Goal: Ask a question

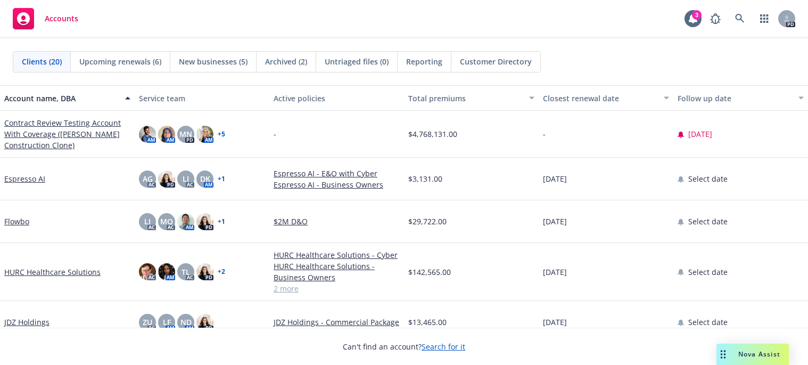
click at [739, 357] on span "Nova Assist" at bounding box center [759, 353] width 42 height 9
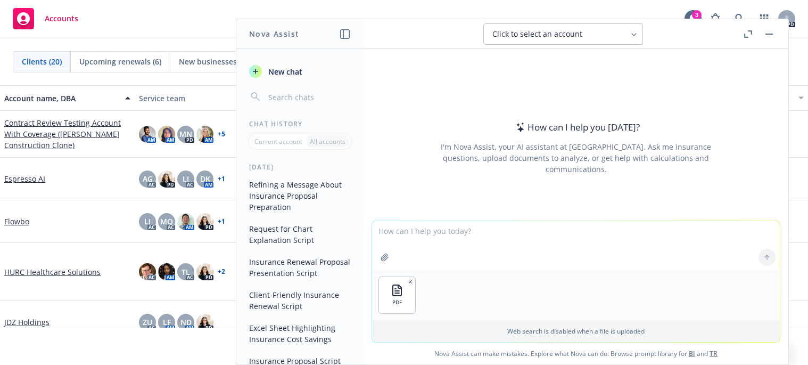
click at [399, 234] on textarea at bounding box center [576, 245] width 408 height 49
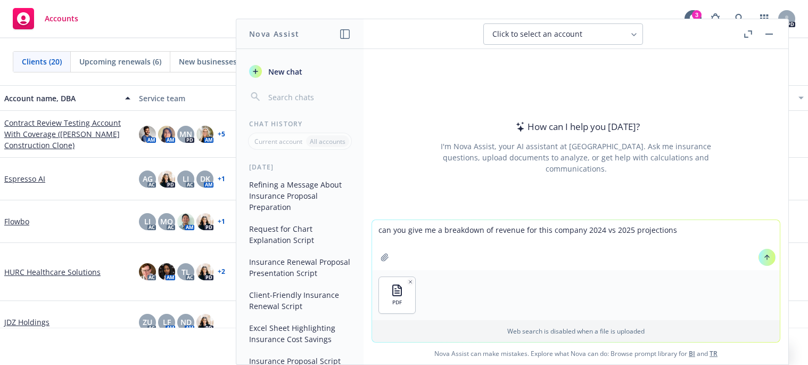
type textarea "can you give me a breakdown of revenue for this company 2024 vs 2025 projections"
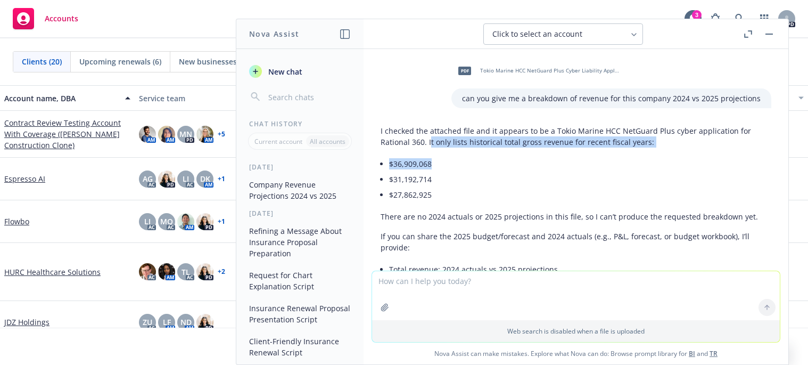
drag, startPoint x: 431, startPoint y: 142, endPoint x: 399, endPoint y: 139, distance: 32.1
click at [451, 161] on div "I checked the attached file and it appears to be a Tokio Marine HCC NetGuard Pl…" at bounding box center [576, 261] width 391 height 281
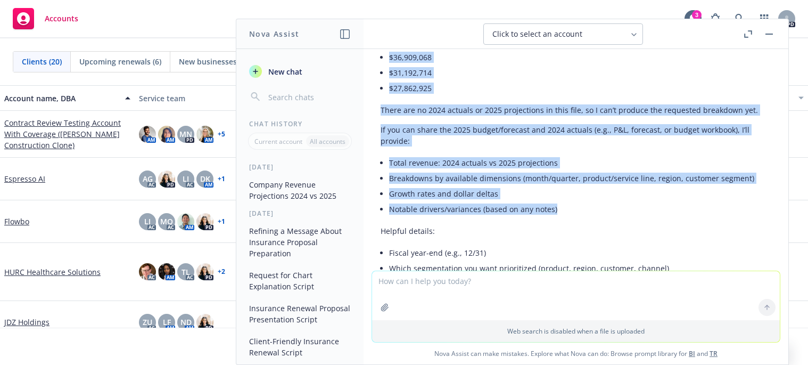
scroll to position [160, 0]
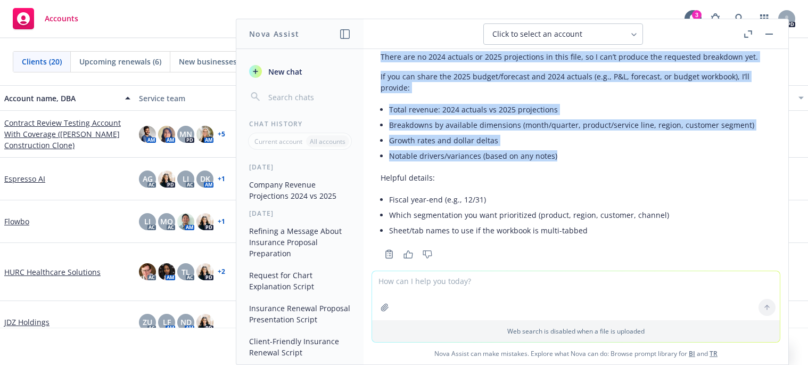
drag, startPoint x: 382, startPoint y: 129, endPoint x: 590, endPoint y: 160, distance: 211.0
click at [590, 160] on div "I checked the attached file and it appears to be a Tokio Marine HCC NetGuard Pl…" at bounding box center [576, 101] width 391 height 281
click at [590, 160] on li "Notable drivers/variances (based on any notes)" at bounding box center [580, 155] width 382 height 15
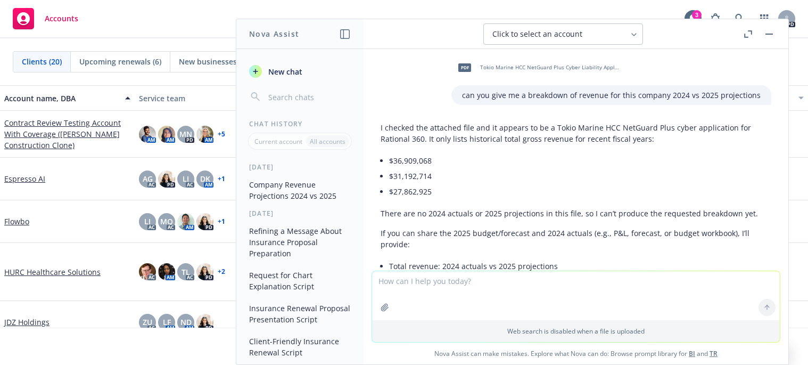
scroll to position [0, 0]
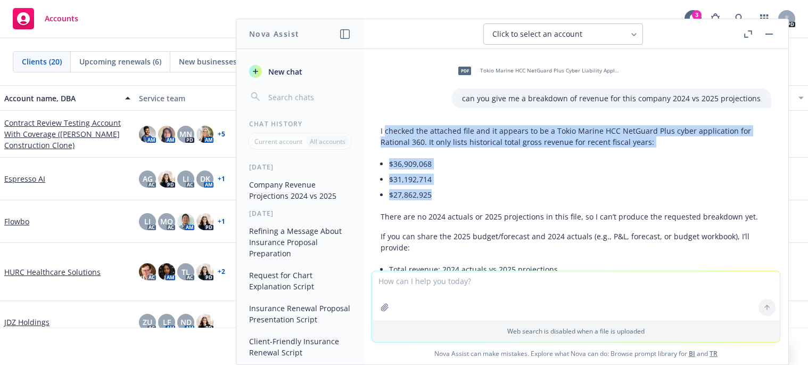
drag, startPoint x: 384, startPoint y: 128, endPoint x: 450, endPoint y: 190, distance: 90.4
click at [450, 190] on div "I checked the attached file and it appears to be a Tokio Marine HCC NetGuard Pl…" at bounding box center [576, 261] width 391 height 281
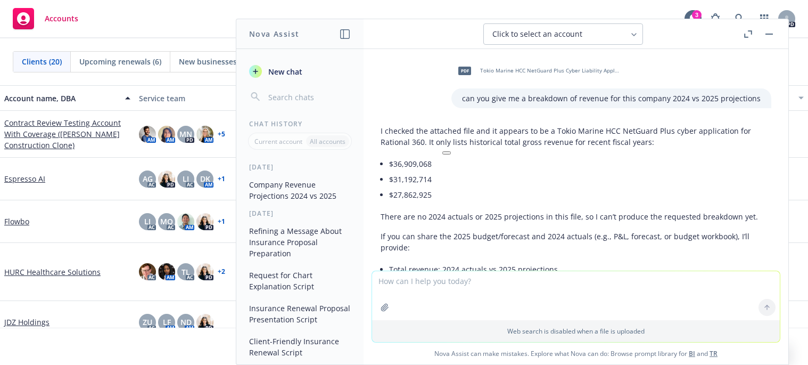
drag, startPoint x: 435, startPoint y: 138, endPoint x: 374, endPoint y: 128, distance: 62.7
click at [374, 128] on div "I checked the attached file and it appears to be a Tokio Marine HCC NetGuard Pl…" at bounding box center [576, 271] width 408 height 300
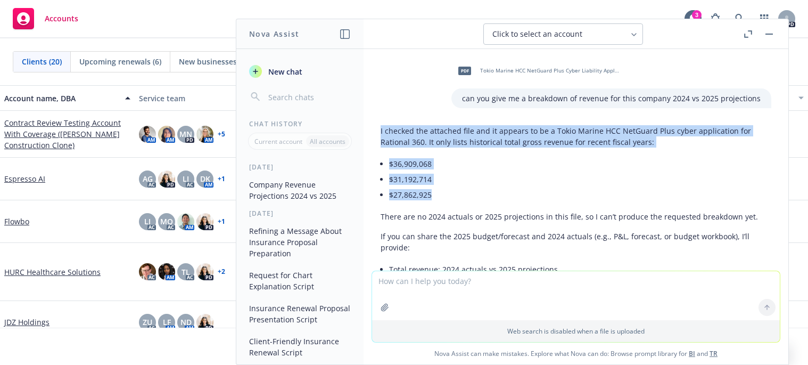
drag, startPoint x: 375, startPoint y: 128, endPoint x: 447, endPoint y: 193, distance: 97.2
click at [447, 193] on div "I checked the attached file and it appears to be a Tokio Marine HCC NetGuard Pl…" at bounding box center [576, 271] width 408 height 300
copy div "I checked the attached file and it appears to be a Tokio Marine HCC NetGuard Pl…"
